Goal: Obtain resource: Obtain resource

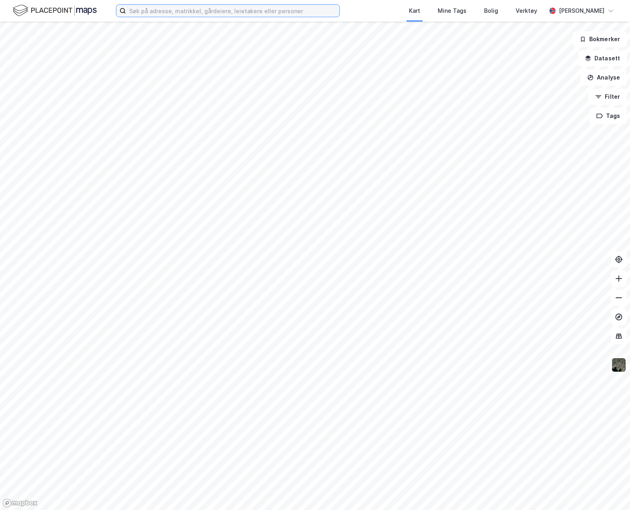
click at [163, 10] on input at bounding box center [232, 11] width 213 height 12
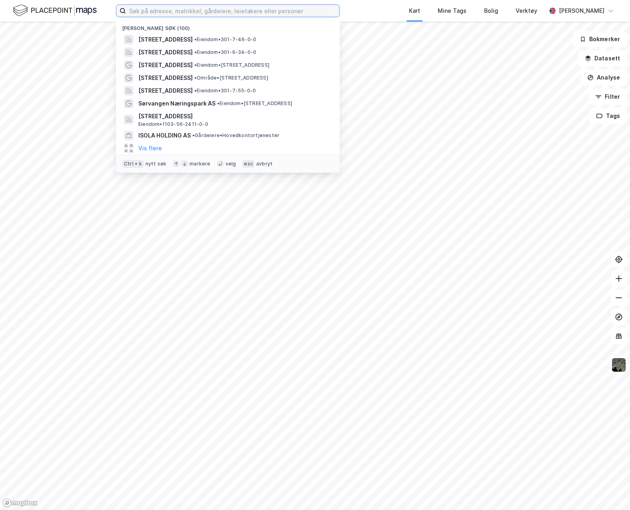
paste input "gnr. 56 bnr. 2411"
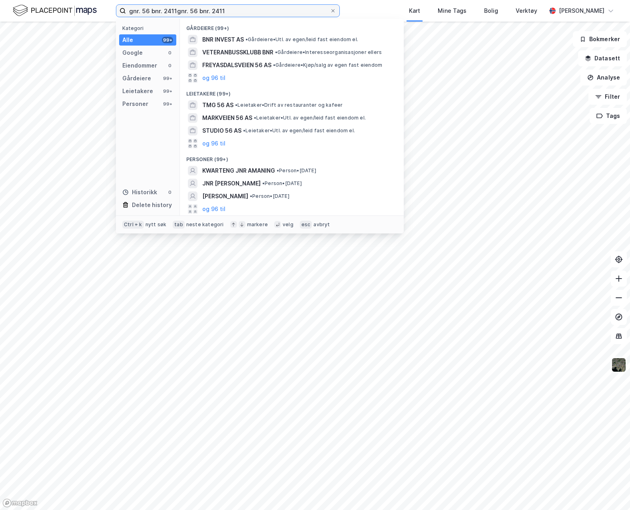
click at [177, 11] on input "gnr. 56 bnr. 2411gnr. 56 bnr. 2411" at bounding box center [228, 11] width 204 height 12
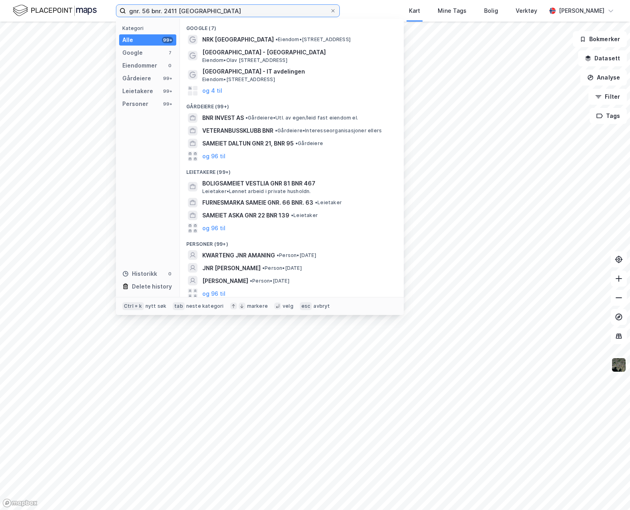
drag, startPoint x: 163, startPoint y: 10, endPoint x: 151, endPoint y: 12, distance: 12.5
click at [151, 12] on input "gnr. 56 bnr. 2411 [GEOGRAPHIC_DATA]" at bounding box center [228, 11] width 204 height 12
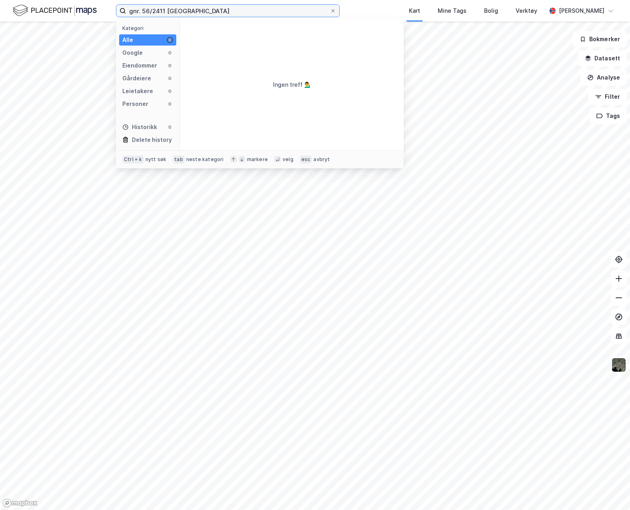
click at [82, 24] on div "gnr. 56/2411 stavanger Kategori Alle 0 Google 0 Eiendommer 0 Gårdeiere 0 Leieta…" at bounding box center [315, 255] width 630 height 510
type input "56/2411 [GEOGRAPHIC_DATA]"
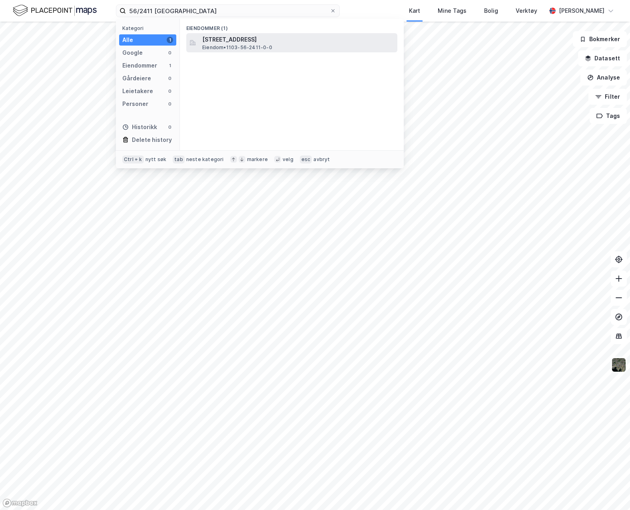
click at [287, 49] on div "[STREET_ADDRESS] • 1103-56-2411-0-0" at bounding box center [298, 43] width 193 height 16
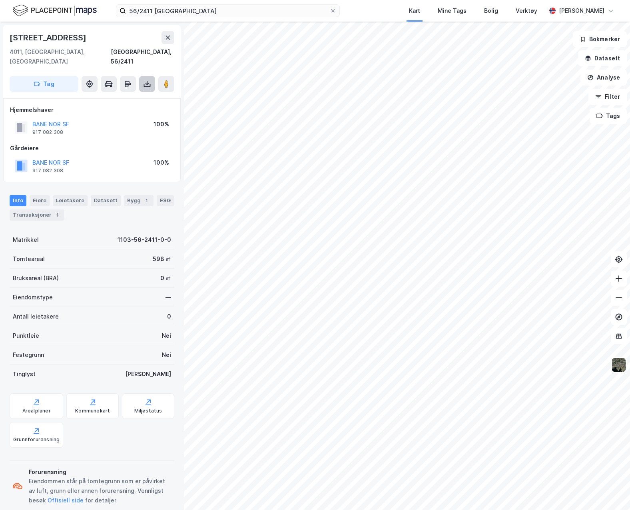
click at [150, 84] on icon at bounding box center [147, 85] width 7 height 3
click at [140, 93] on div "Last ned grunnbok" at bounding box center [112, 99] width 85 height 13
